Goal: Information Seeking & Learning: Compare options

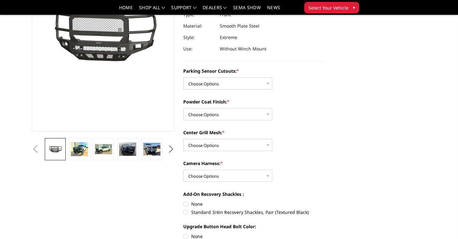
scroll to position [92, 0]
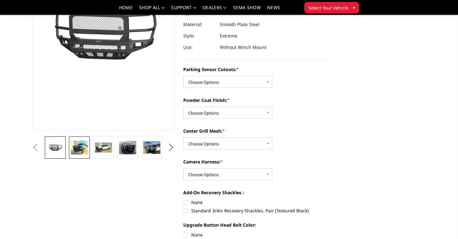
click at [79, 150] on img at bounding box center [79, 148] width 17 height 14
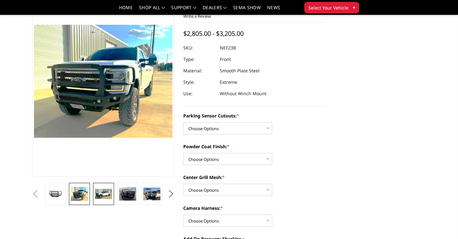
click at [104, 195] on img at bounding box center [103, 194] width 17 height 10
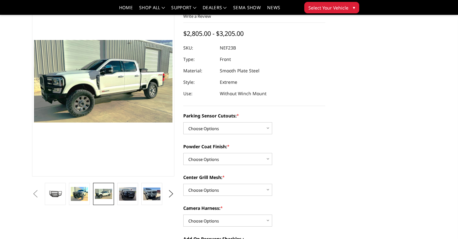
scroll to position [61, 0]
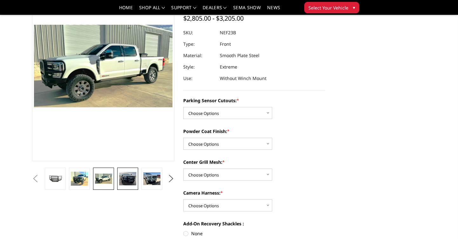
click at [125, 180] on img at bounding box center [127, 178] width 17 height 13
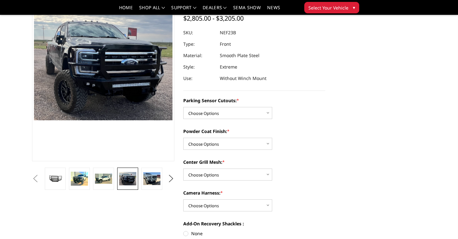
scroll to position [48, 0]
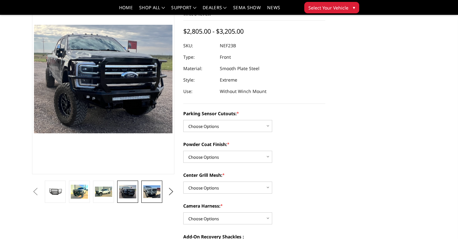
click at [155, 186] on img at bounding box center [151, 191] width 17 height 13
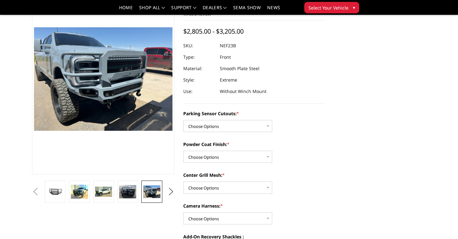
scroll to position [50, 0]
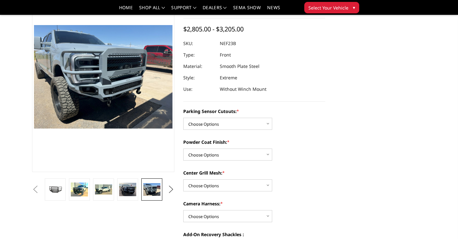
click at [169, 190] on button "Next" at bounding box center [171, 190] width 10 height 10
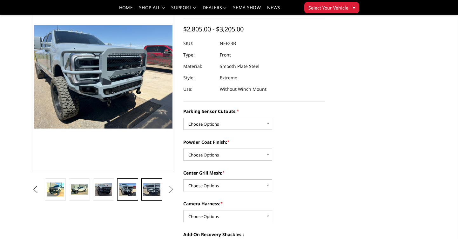
click at [154, 189] on img at bounding box center [151, 189] width 17 height 13
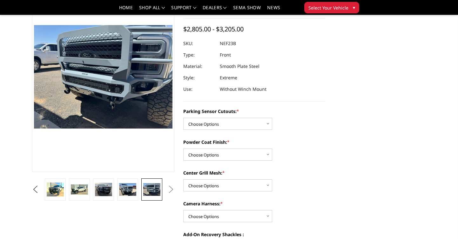
click at [169, 190] on button "Next" at bounding box center [171, 190] width 10 height 10
click at [171, 190] on button "Next" at bounding box center [171, 190] width 10 height 10
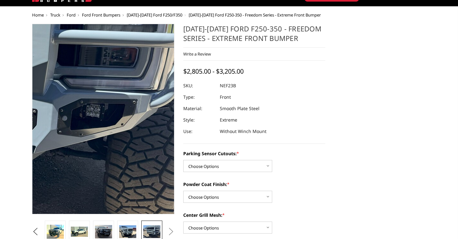
scroll to position [0, 0]
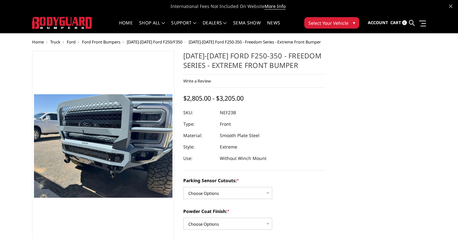
click at [164, 41] on span "[DATE]-[DATE] Ford F250/F350" at bounding box center [155, 42] width 56 height 6
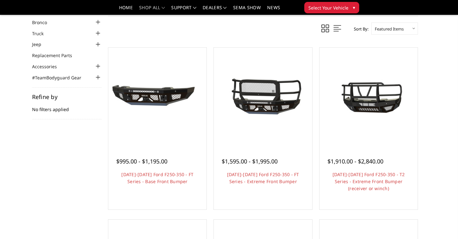
scroll to position [26, 0]
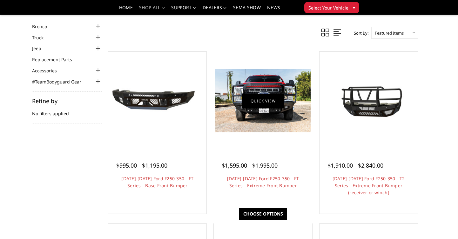
click at [255, 103] on link "Quick view" at bounding box center [262, 100] width 43 height 15
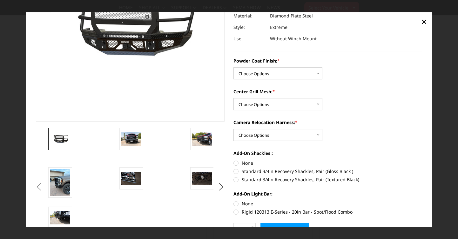
scroll to position [93, 0]
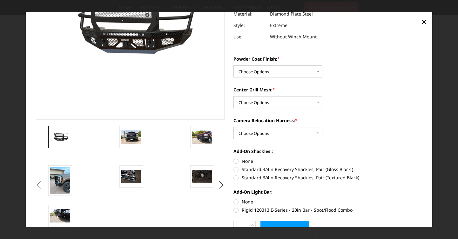
click at [45, 178] on ul "Previous" at bounding box center [130, 185] width 192 height 118
click at [64, 178] on img at bounding box center [60, 180] width 20 height 27
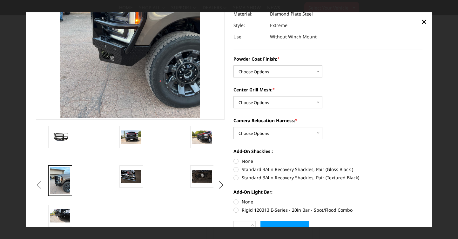
scroll to position [36, 0]
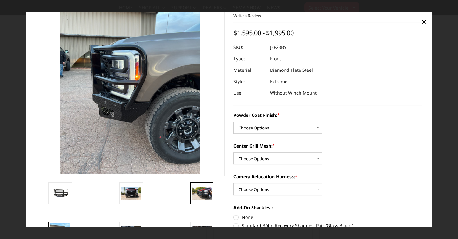
click at [204, 191] on img at bounding box center [202, 193] width 20 height 13
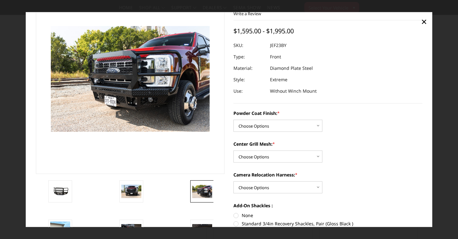
scroll to position [35, 0]
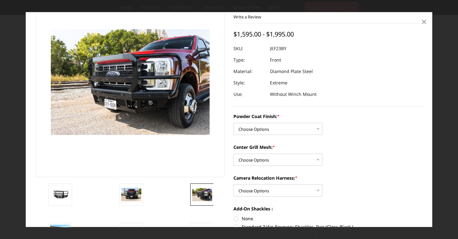
click at [421, 22] on span "×" at bounding box center [424, 22] width 6 height 14
